Goal: Communication & Community: Answer question/provide support

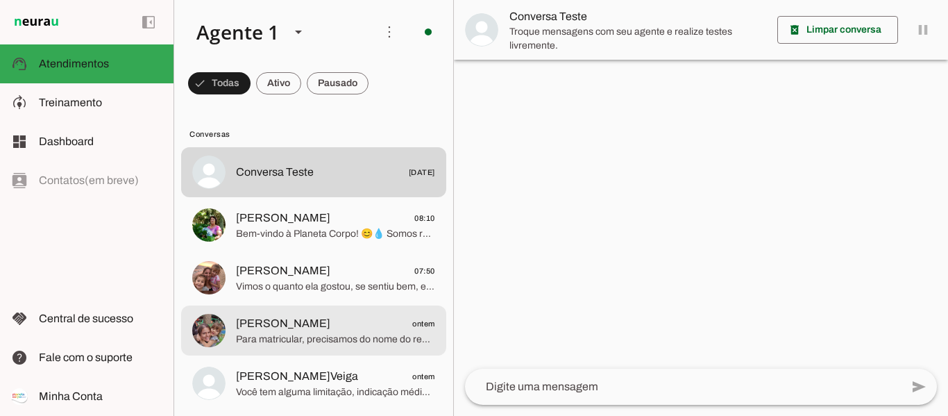
click at [276, 327] on span "[PERSON_NAME]" at bounding box center [283, 323] width 94 height 17
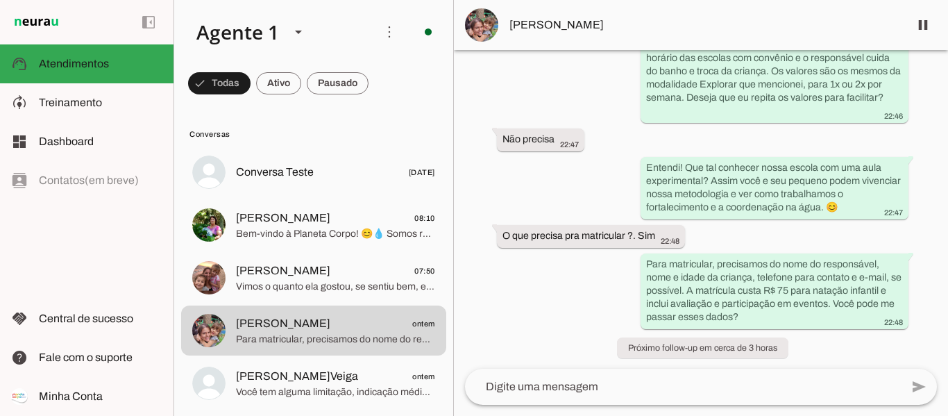
scroll to position [1145, 0]
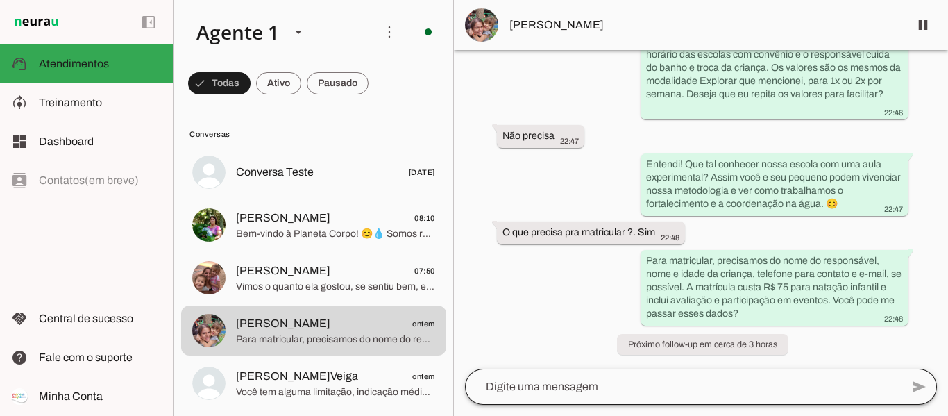
click at [554, 395] on div at bounding box center [683, 386] width 436 height 36
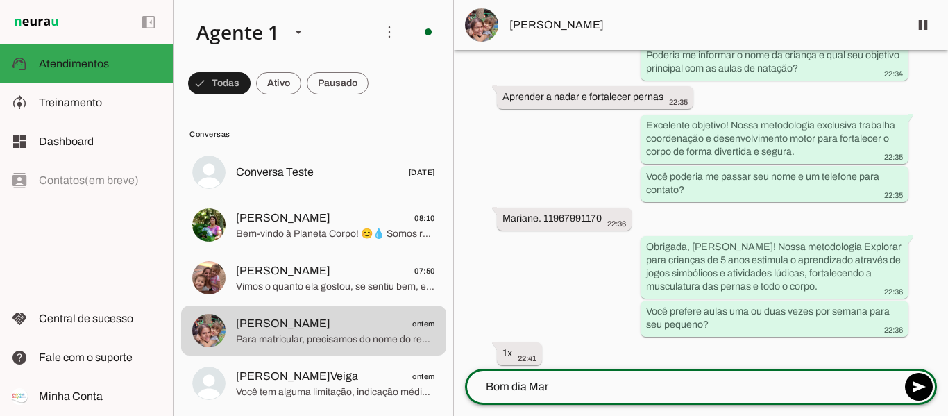
scroll to position [0, 0]
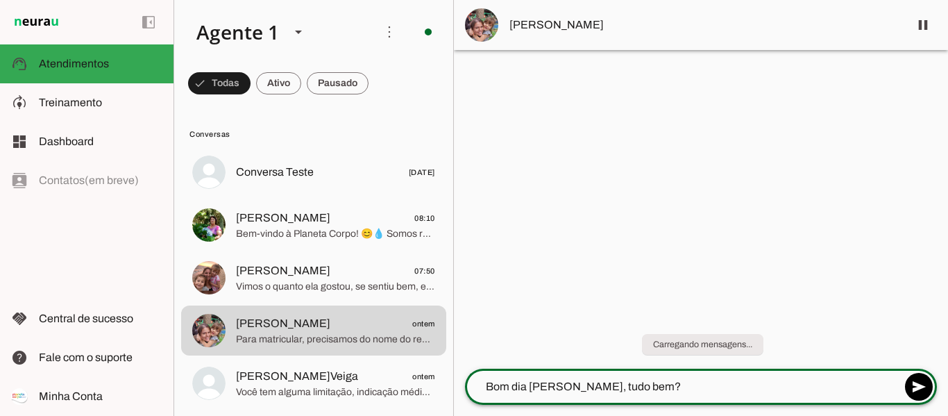
type textarea "Bom dia [PERSON_NAME], tudo bem?"
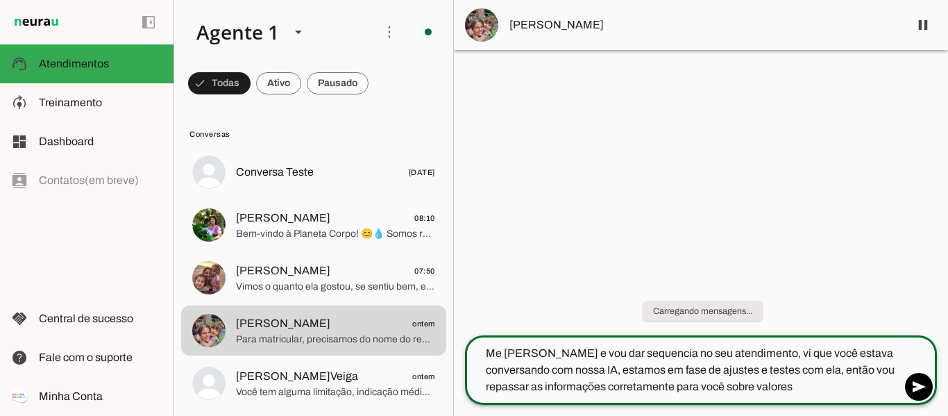
type textarea "Me [PERSON_NAME] e vou dar sequencia no seu atendimento, vi que você estava con…"
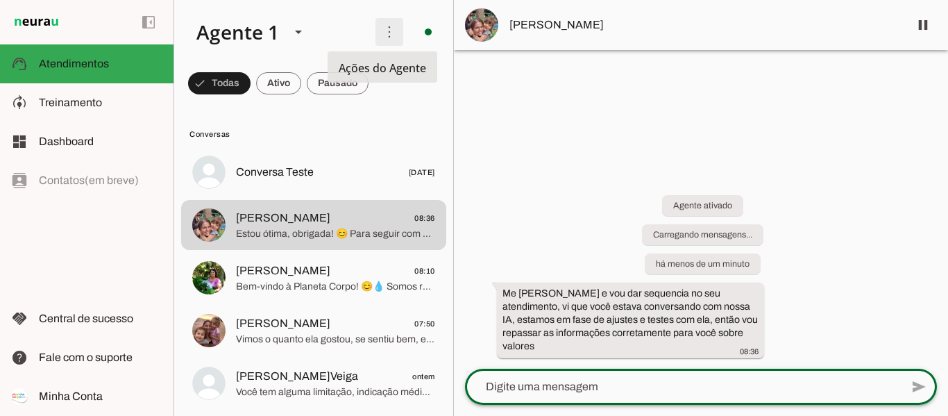
click at [386, 29] on span at bounding box center [389, 31] width 33 height 33
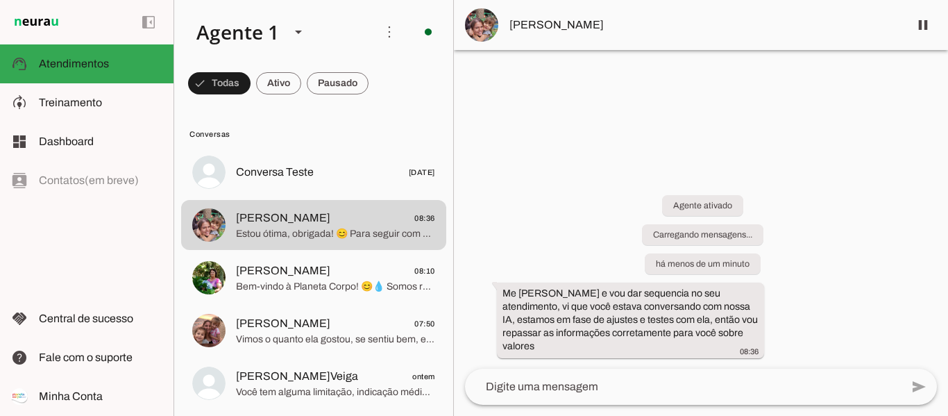
click at [492, 119] on div at bounding box center [701, 208] width 494 height 416
click at [297, 31] on polygon at bounding box center [298, 32] width 7 height 3
click at [508, 166] on div "Agente ativado Carregando mensagens... há menos de um minuto Me chamo Tainara e…" at bounding box center [701, 266] width 494 height 204
click at [174, 24] on span at bounding box center [313, 32] width 279 height 64
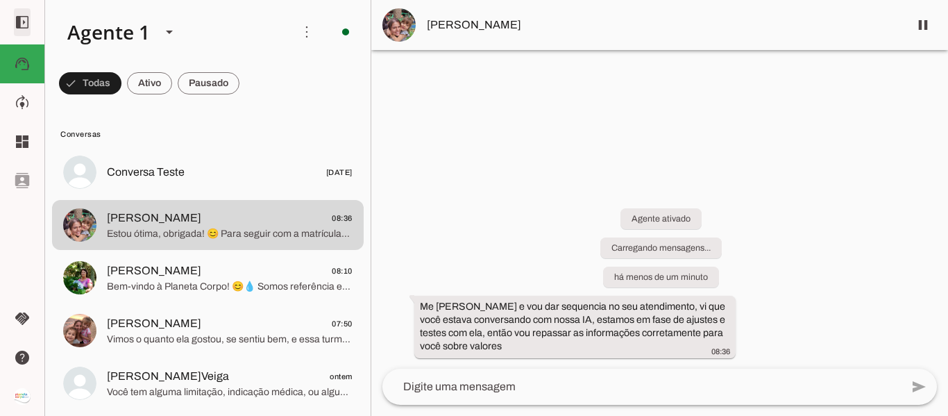
click at [24, 21] on span at bounding box center [22, 22] width 33 height 33
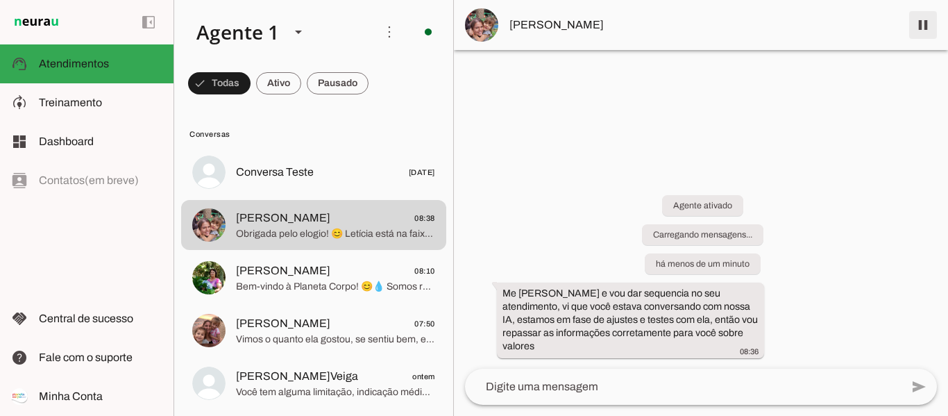
click at [919, 25] on span at bounding box center [922, 24] width 33 height 33
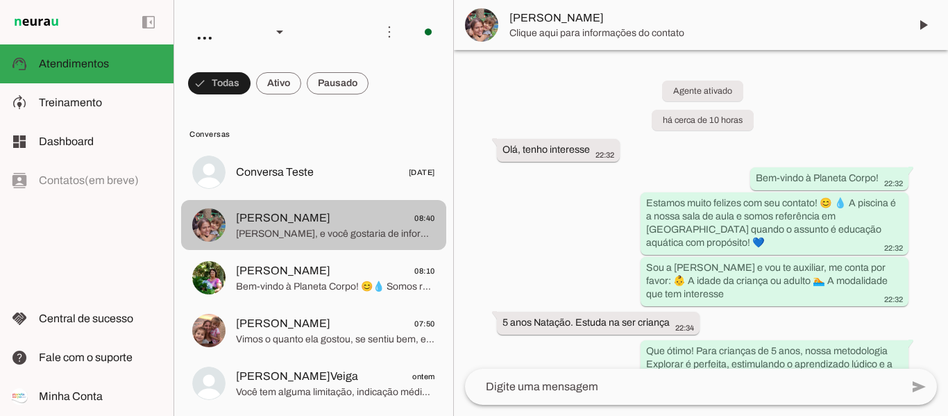
click at [291, 269] on span "[PERSON_NAME]" at bounding box center [283, 270] width 94 height 17
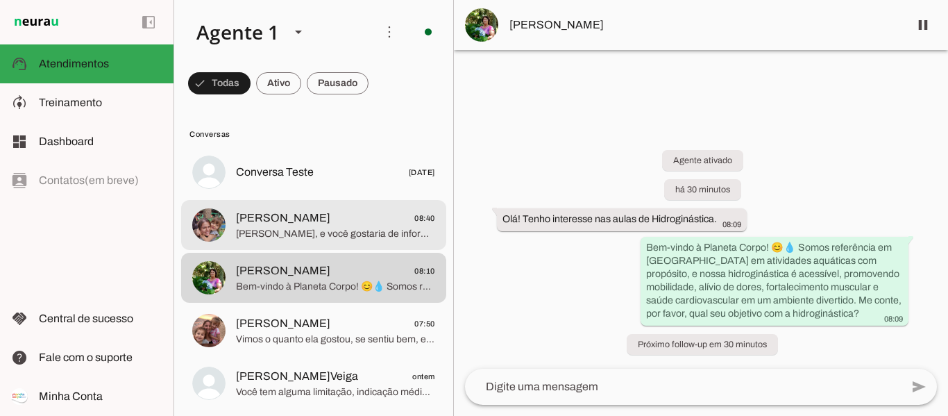
click at [268, 230] on span "[PERSON_NAME], e você gostaria de informações para natação no particular ou pel…" at bounding box center [335, 234] width 199 height 14
